Goal: Task Accomplishment & Management: Use online tool/utility

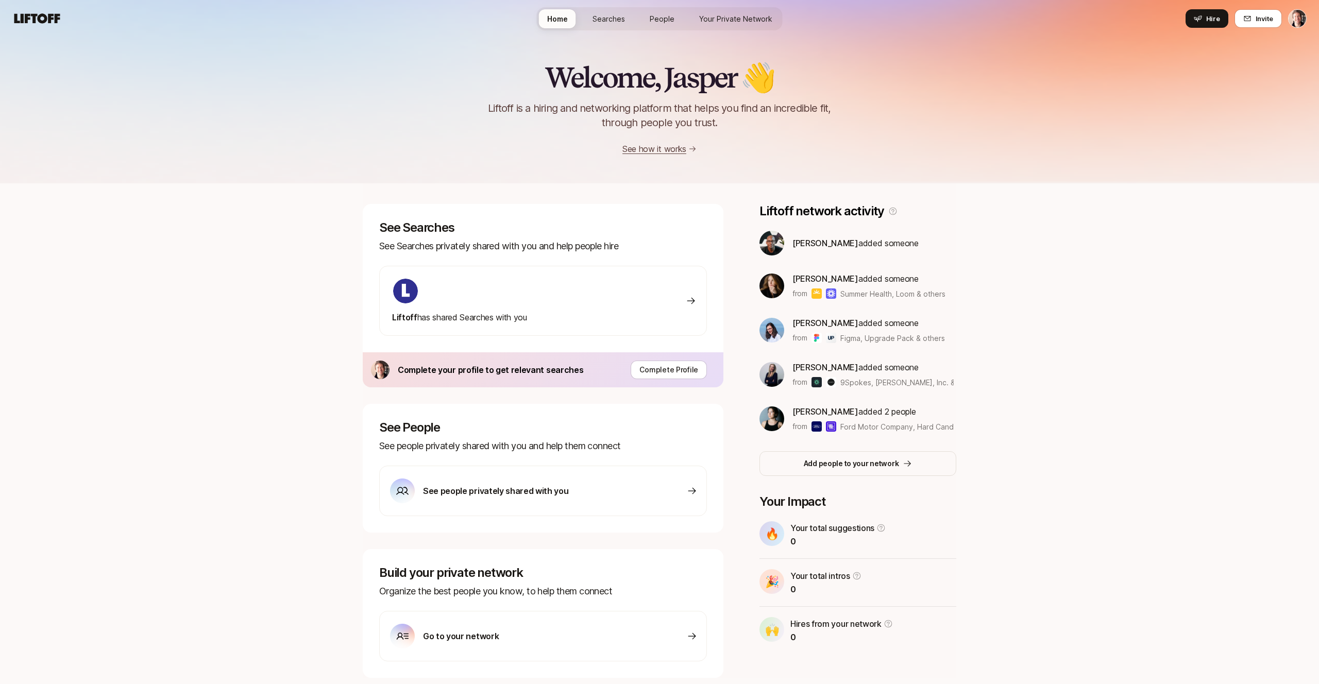
click at [442, 306] on div "Liftoff has shared Searches with you" at bounding box center [459, 301] width 135 height 46
click at [1217, 20] on span "Hire" at bounding box center [1214, 18] width 14 height 10
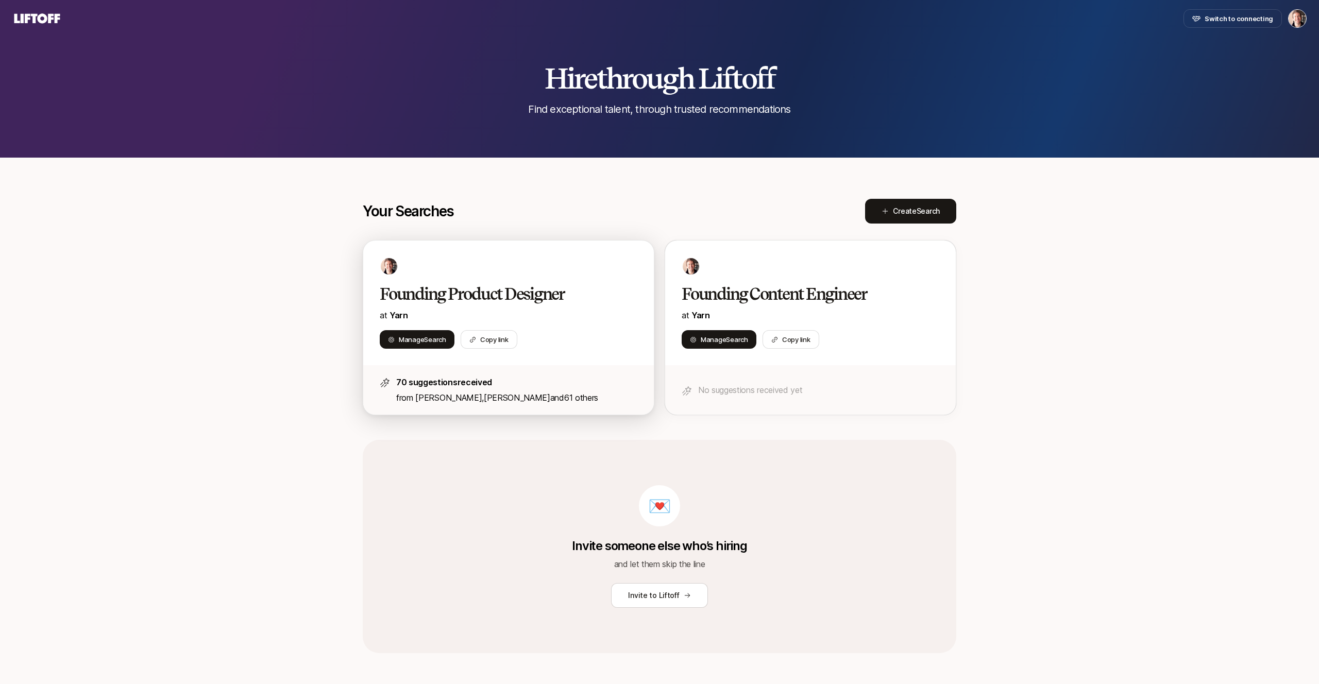
click at [560, 286] on h2 "Founding Product Designer" at bounding box center [498, 294] width 236 height 21
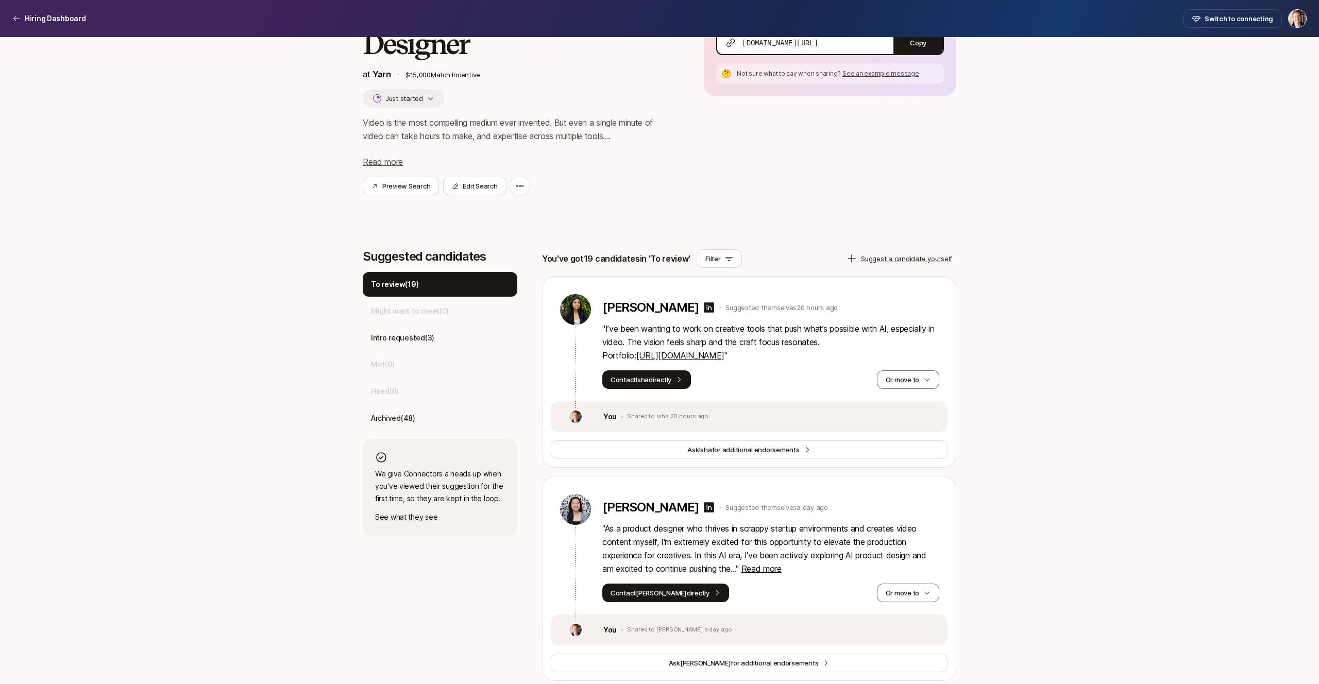
scroll to position [104, 0]
click at [703, 306] on icon at bounding box center [709, 307] width 12 height 12
click at [687, 358] on link "[URL][DOMAIN_NAME]" at bounding box center [681, 355] width 88 height 10
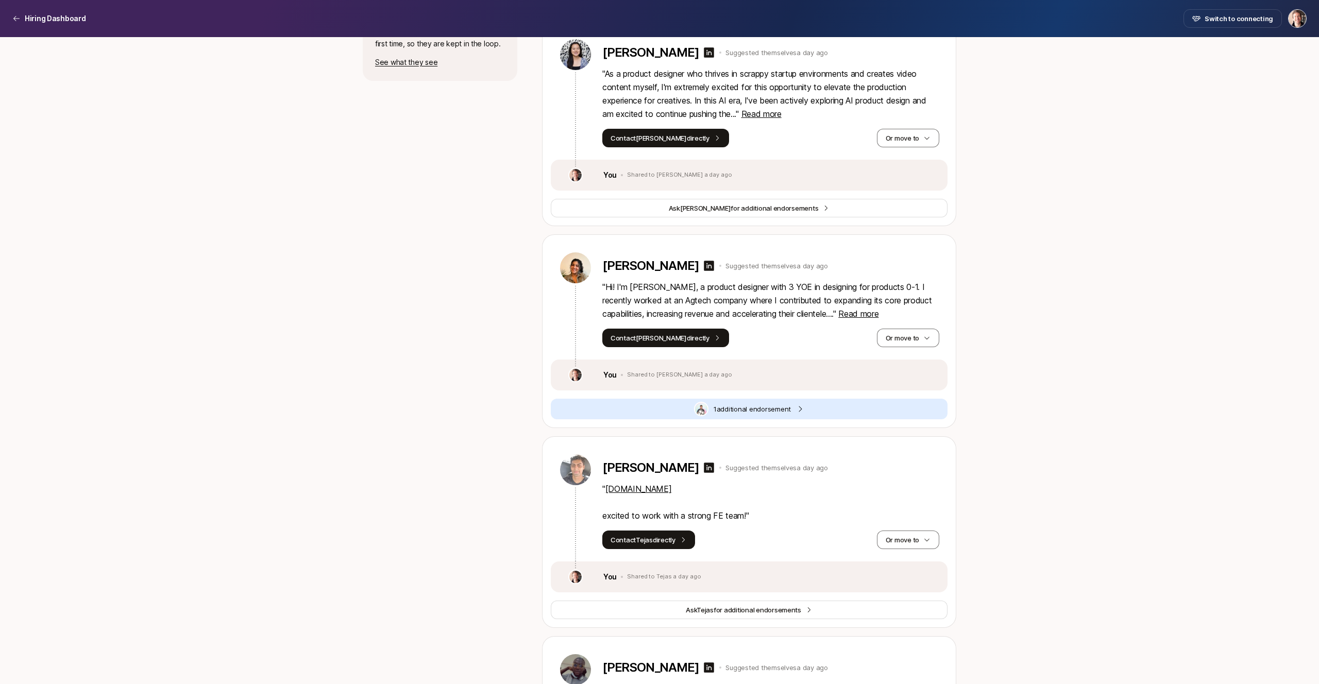
scroll to position [542, 0]
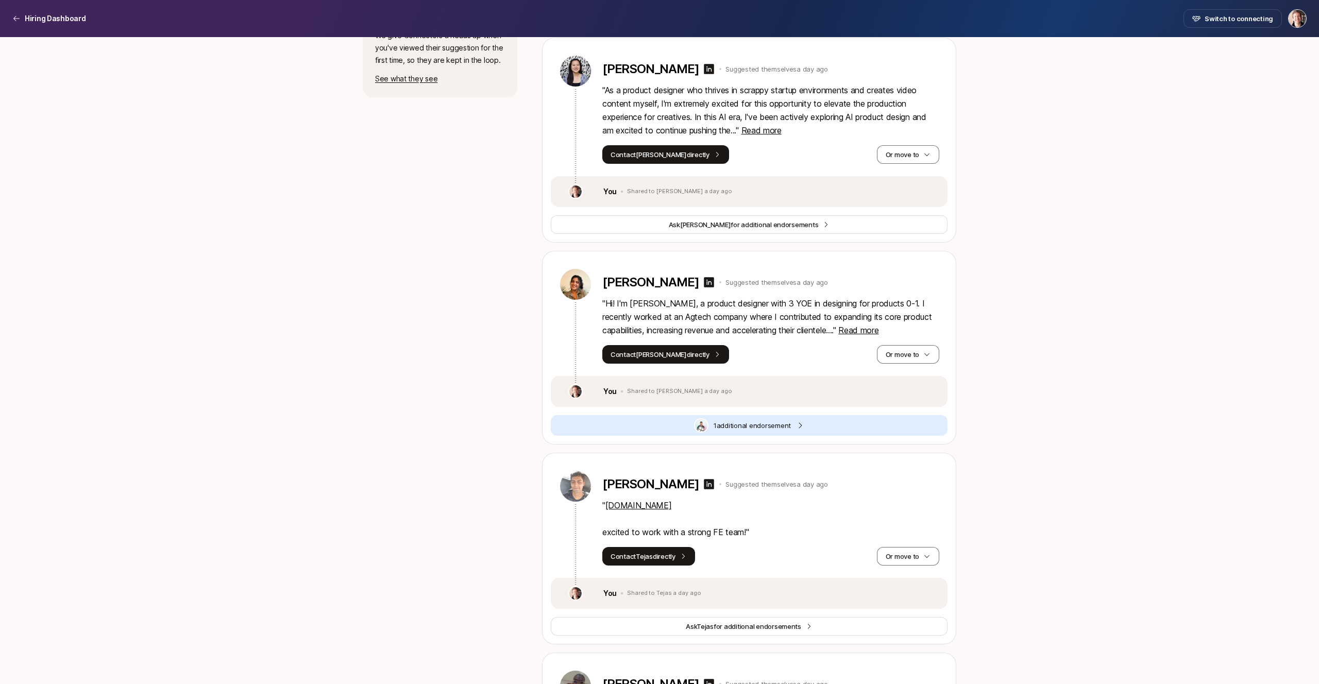
click at [725, 419] on div "1 additional endorsement" at bounding box center [749, 425] width 397 height 21
click at [727, 427] on span "1 additional endorsement" at bounding box center [752, 426] width 77 height 10
click at [705, 286] on icon at bounding box center [710, 282] width 10 height 10
click at [876, 333] on span "Read more" at bounding box center [859, 330] width 40 height 10
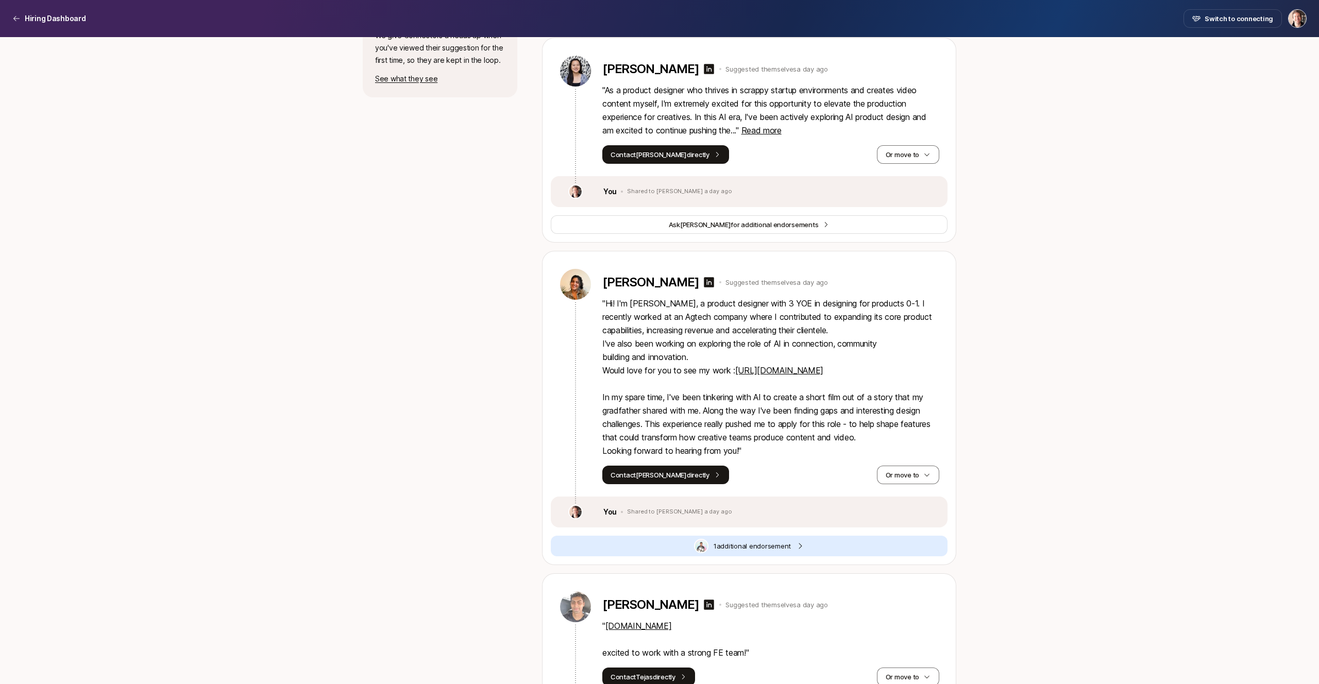
click at [786, 369] on link "[URL][DOMAIN_NAME]" at bounding box center [779, 370] width 88 height 10
